Goal: Information Seeking & Learning: Learn about a topic

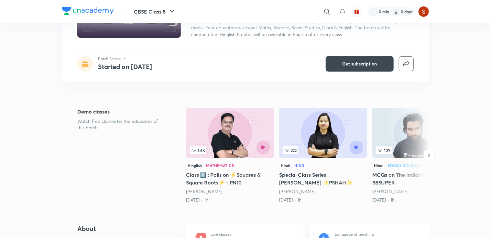
scroll to position [84, 0]
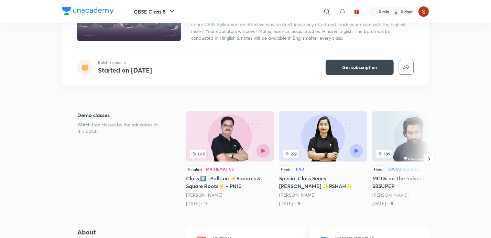
click at [209, 137] on img at bounding box center [230, 136] width 88 height 50
